Goal: Information Seeking & Learning: Check status

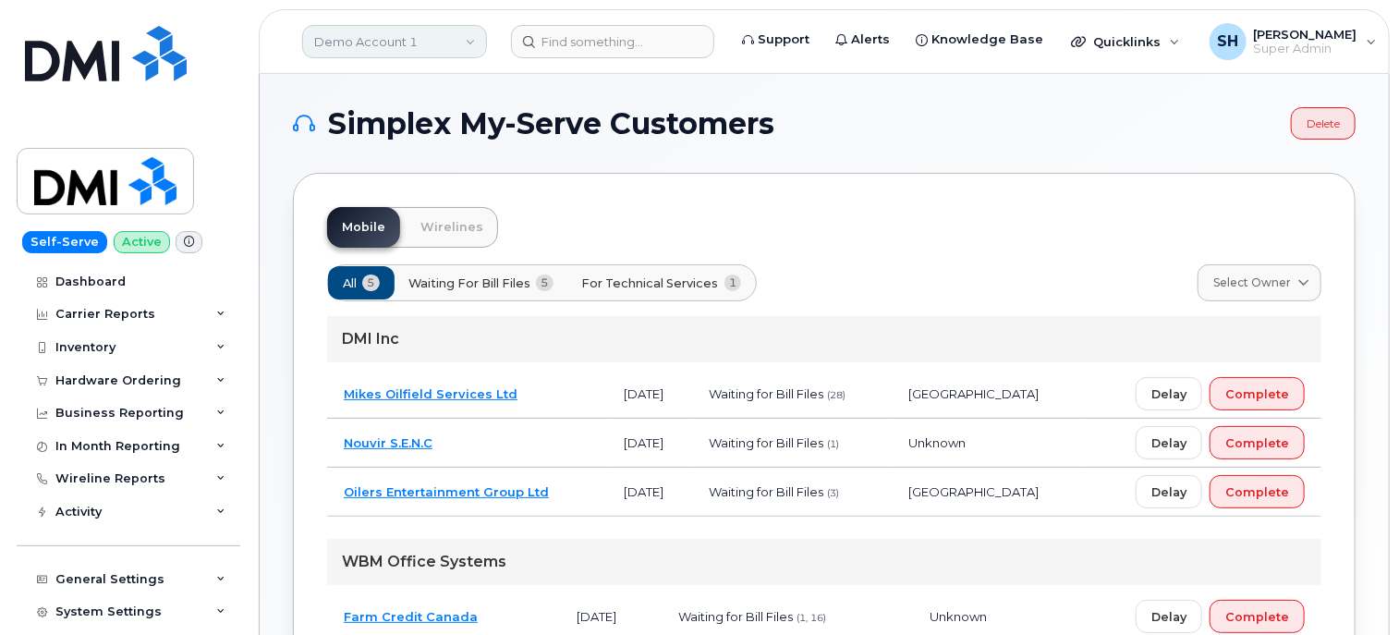
drag, startPoint x: 443, startPoint y: 61, endPoint x: 429, endPoint y: 55, distance: 16.1
click at [429, 55] on header "Demo Account 1 Support Alerts Knowledge Base Quicklinks Suspend / Cancel Device…" at bounding box center [824, 41] width 1131 height 65
click at [429, 55] on link "Demo Account 1" at bounding box center [394, 41] width 185 height 33
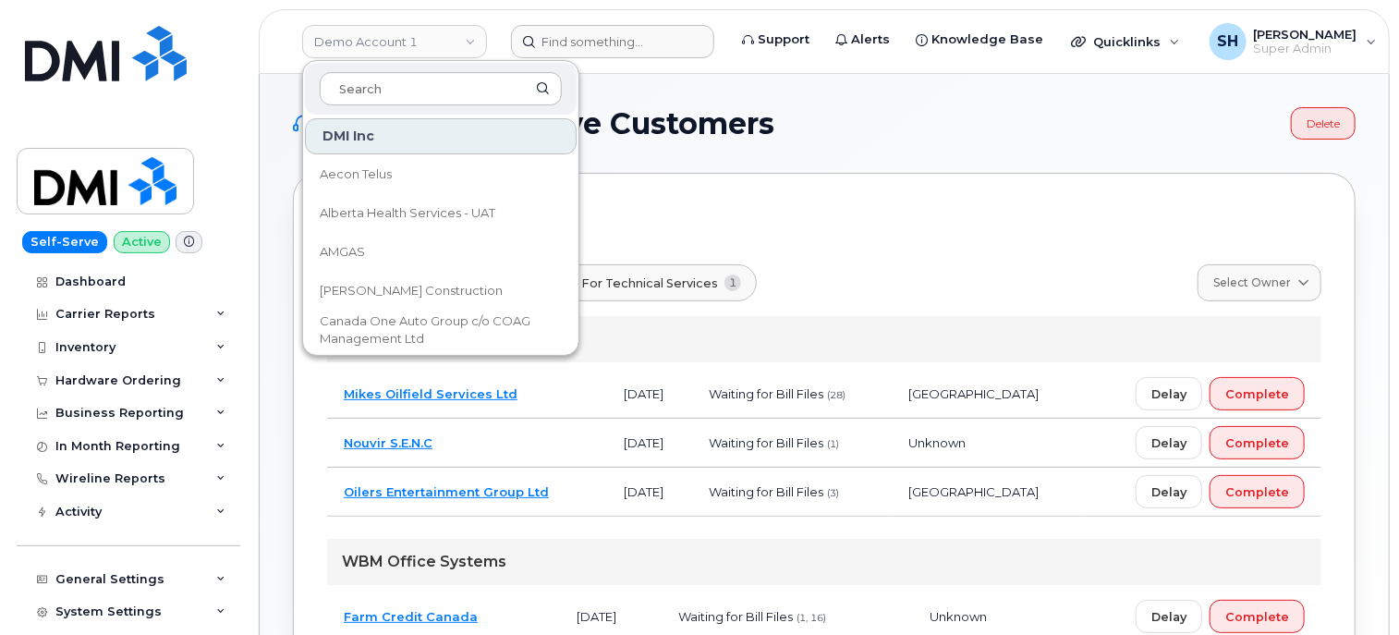
click at [548, 53] on header "Demo Account 1 DMI Inc Aecon Telus Alberta Health Services - UAT AMGAS [PERSON_…" at bounding box center [824, 41] width 1131 height 65
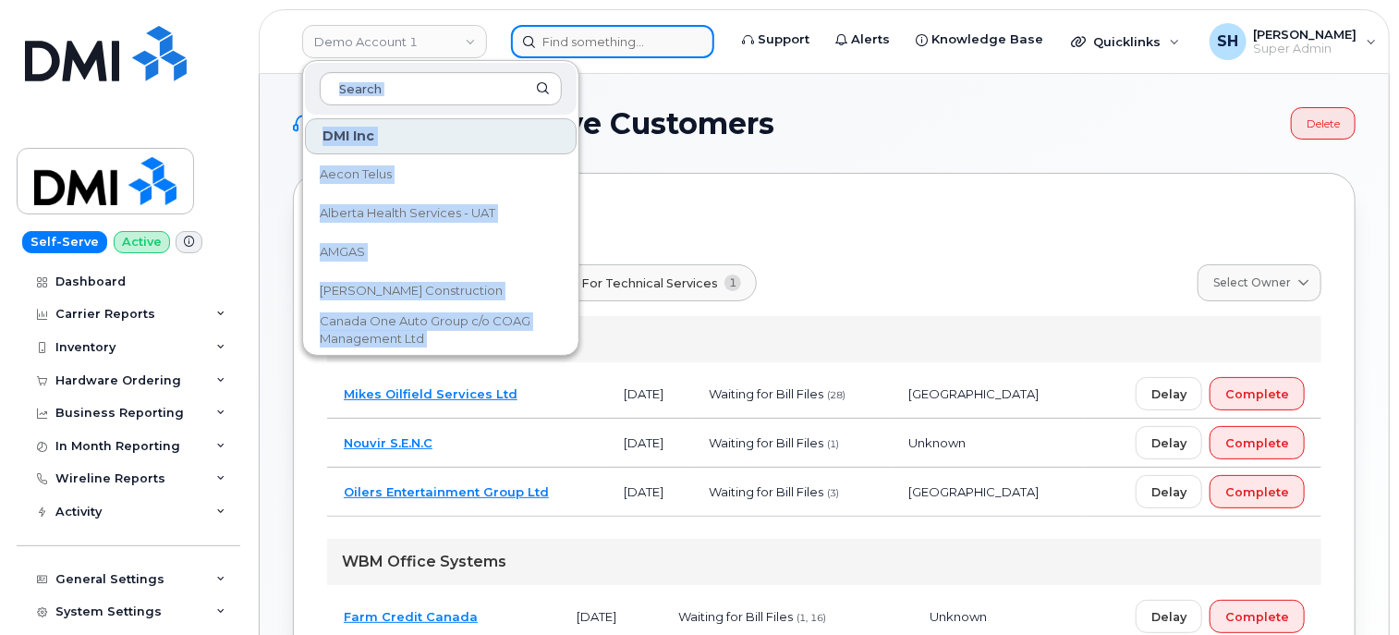
click at [563, 49] on input at bounding box center [612, 41] width 203 height 33
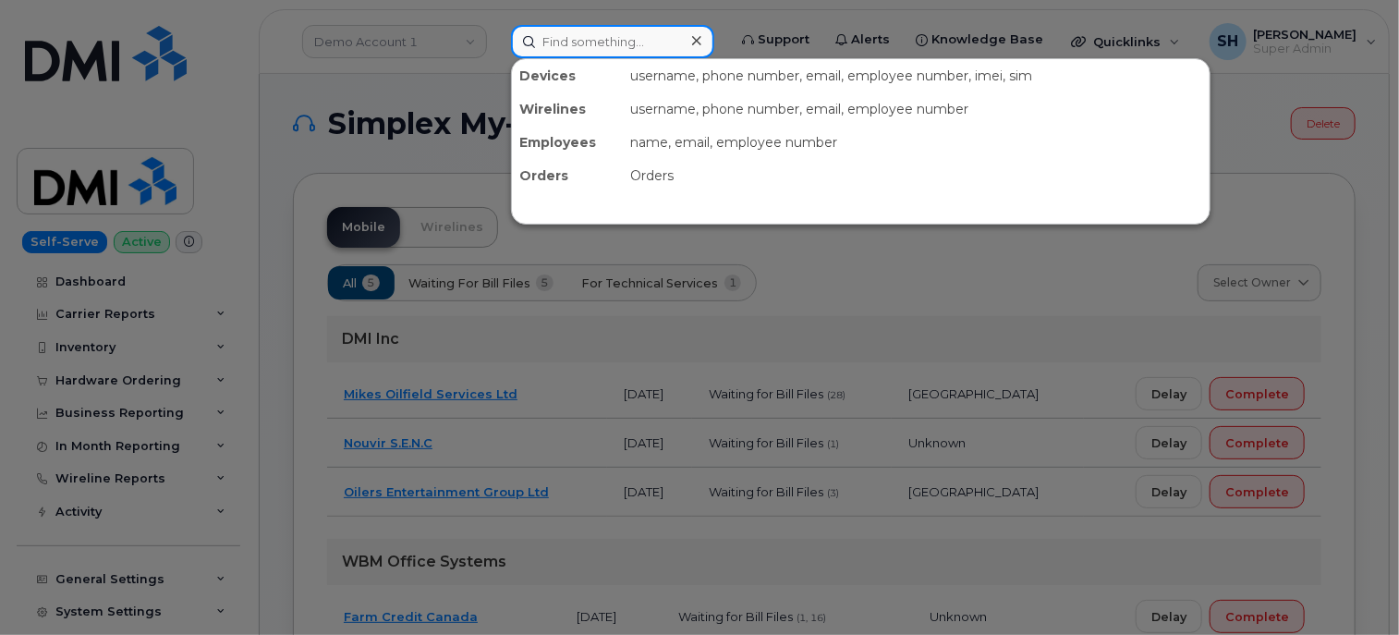
click at [594, 48] on input at bounding box center [612, 41] width 203 height 33
paste input "CS0787304"
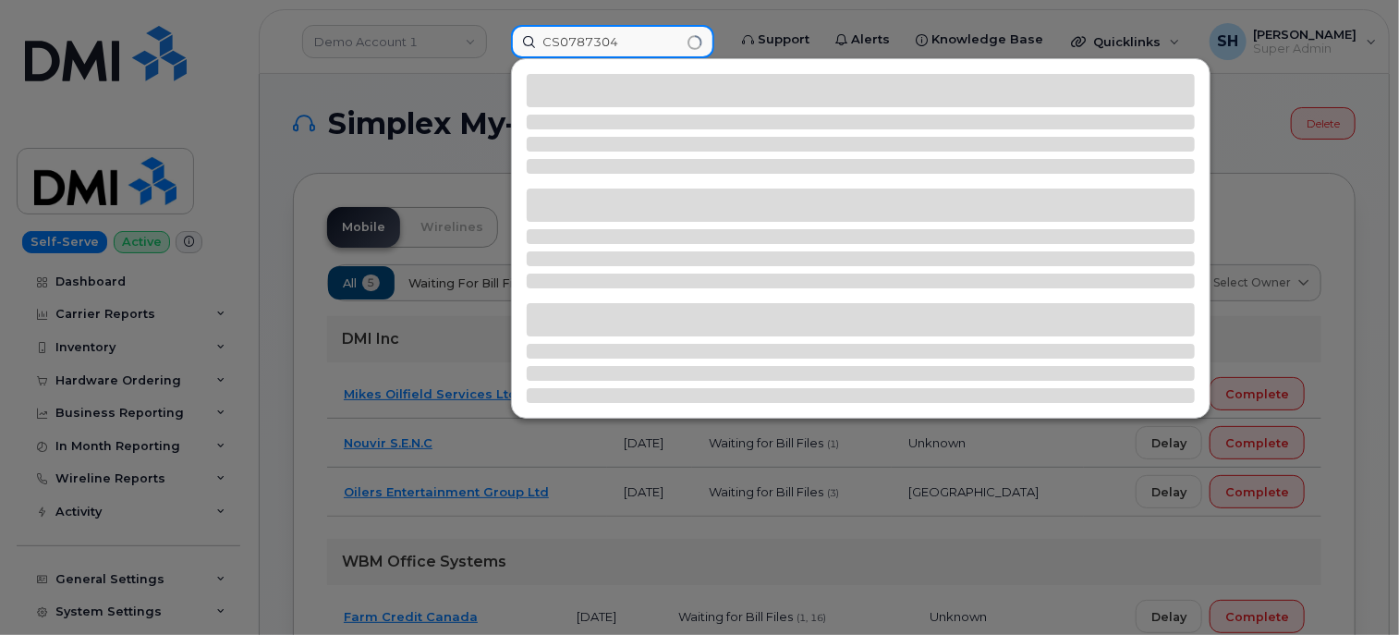
type input "CS0787304"
click at [643, 269] on div at bounding box center [861, 258] width 668 height 59
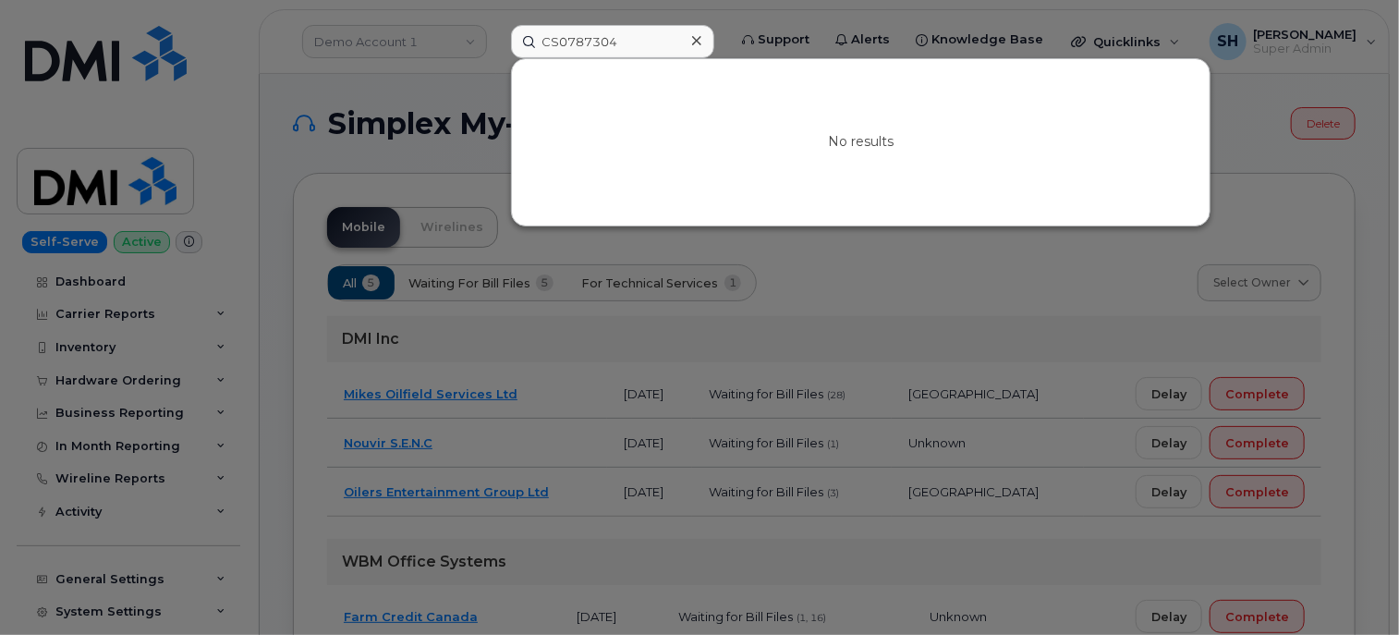
drag, startPoint x: 643, startPoint y: 274, endPoint x: 717, endPoint y: 38, distance: 247.8
click at [699, 37] on div "CS0787304" at bounding box center [612, 41] width 203 height 33
drag, startPoint x: 698, startPoint y: 40, endPoint x: 674, endPoint y: 41, distance: 23.1
click at [697, 41] on icon at bounding box center [696, 40] width 9 height 15
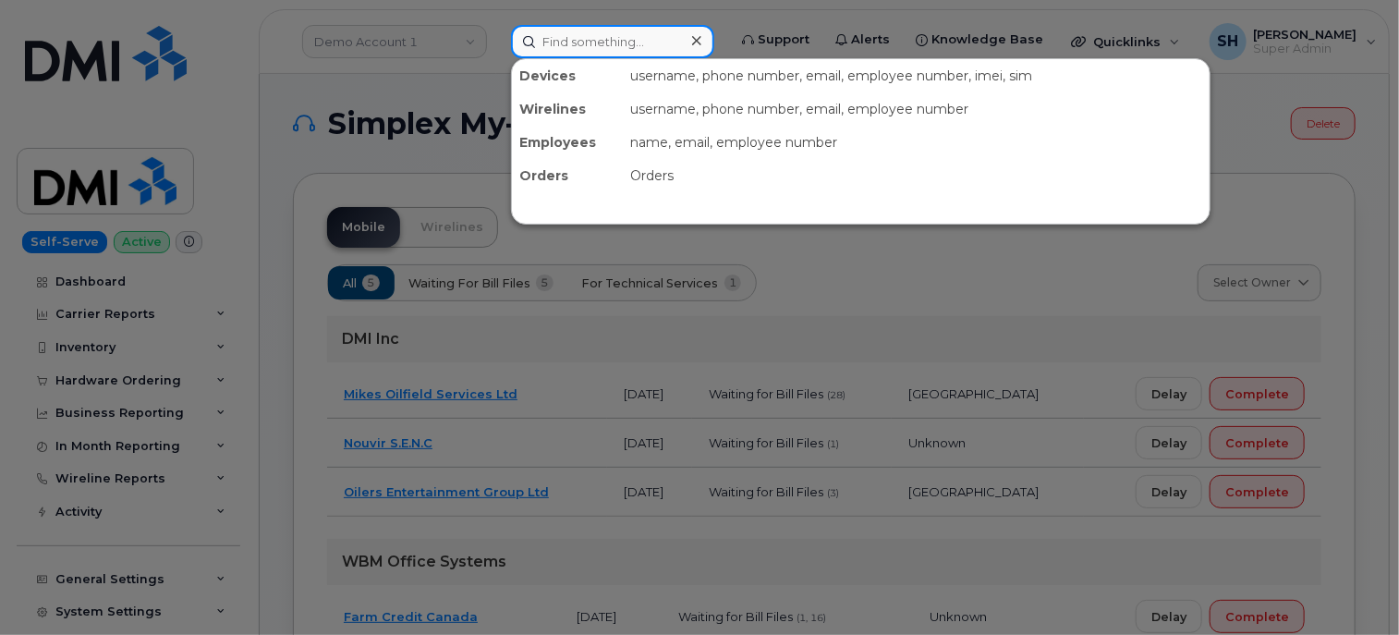
drag, startPoint x: 674, startPoint y: 41, endPoint x: 657, endPoint y: 43, distance: 17.8
click at [657, 43] on input at bounding box center [612, 41] width 203 height 33
click at [232, 77] on div at bounding box center [699, 317] width 1399 height 635
